Goal: Task Accomplishment & Management: Use online tool/utility

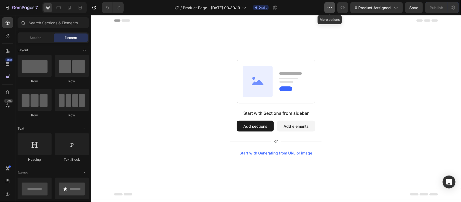
click at [331, 9] on icon "button" at bounding box center [329, 7] width 5 height 5
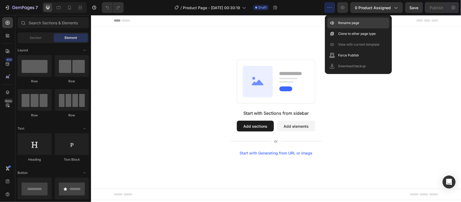
click at [338, 20] on div "Rename page" at bounding box center [358, 23] width 62 height 11
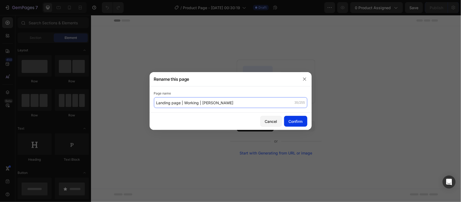
type input "Landing page | Working | Mirza Azam"
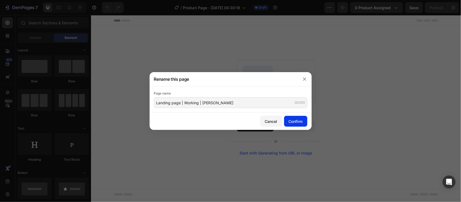
click at [290, 120] on div "Confirm" at bounding box center [296, 122] width 14 height 6
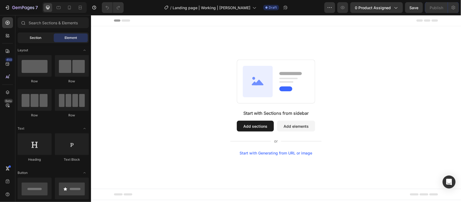
click at [37, 37] on span "Section" at bounding box center [36, 37] width 12 height 5
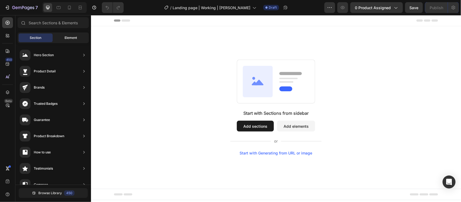
click at [68, 38] on span "Element" at bounding box center [71, 37] width 12 height 5
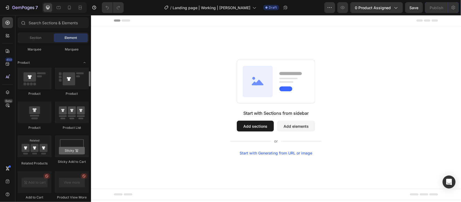
scroll to position [642, 0]
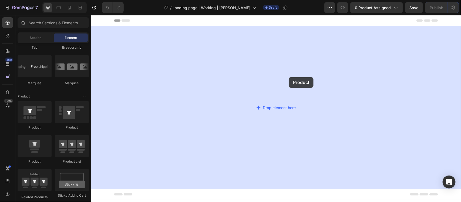
drag, startPoint x: 119, startPoint y: 129, endPoint x: 289, endPoint y: 77, distance: 177.7
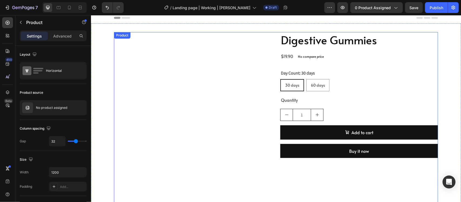
scroll to position [0, 0]
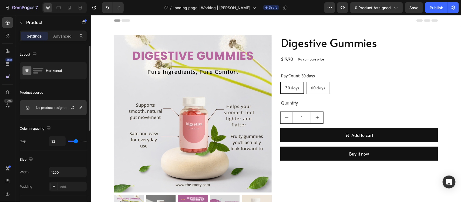
click at [49, 110] on div "No product assigned" at bounding box center [53, 107] width 67 height 15
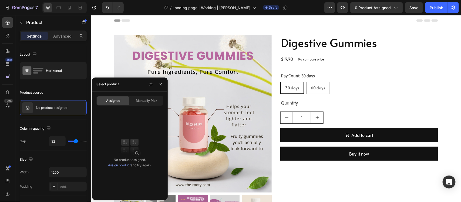
click at [113, 102] on span "Assigned" at bounding box center [113, 100] width 14 height 5
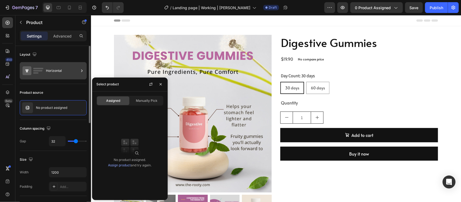
click at [55, 73] on div "Horizontal" at bounding box center [62, 71] width 33 height 12
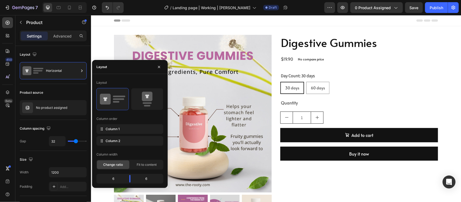
click at [12, 121] on div "450 Beta" at bounding box center [7, 90] width 11 height 146
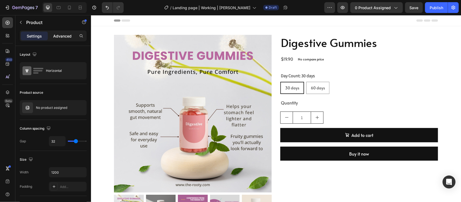
click at [63, 33] on p "Advanced" at bounding box center [62, 36] width 18 height 6
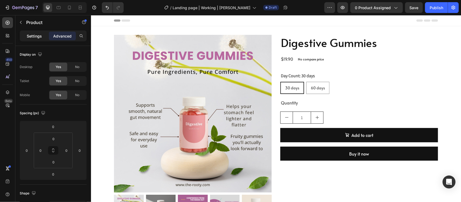
click at [30, 39] on div "Settings" at bounding box center [34, 36] width 27 height 9
